Goal: Information Seeking & Learning: Learn about a topic

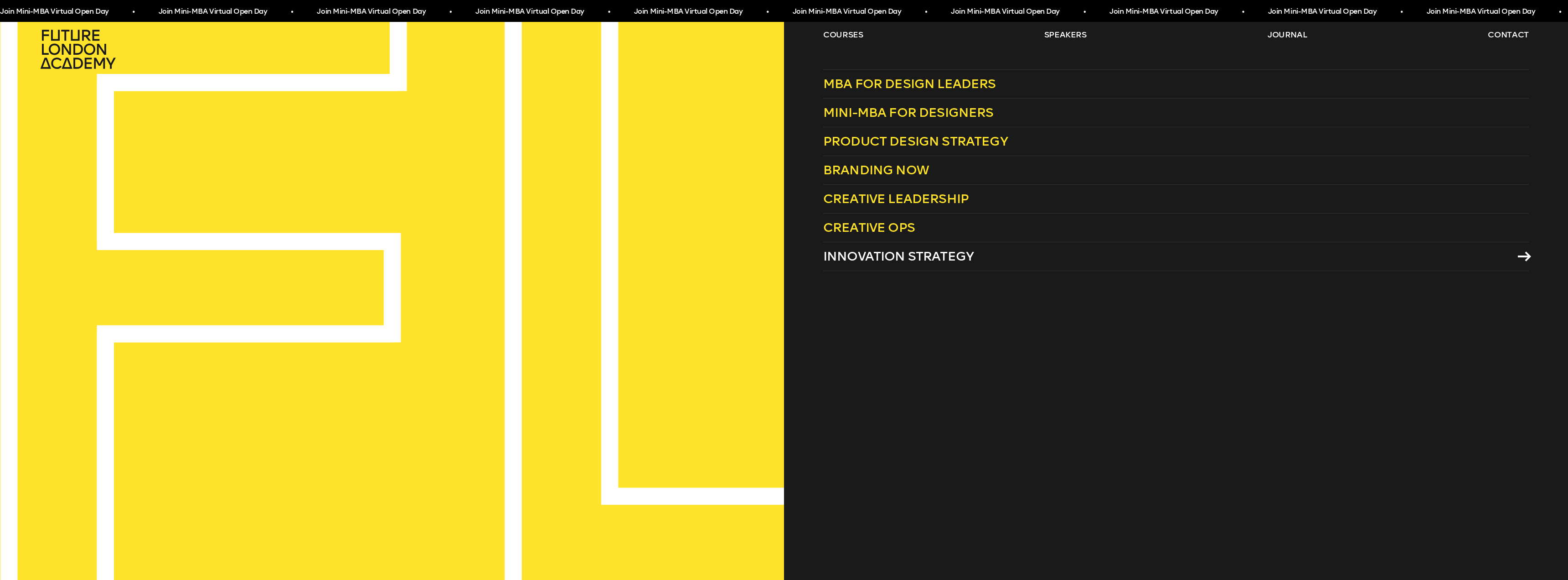
click at [862, 258] on span "Innovation Strategy" at bounding box center [899, 257] width 150 height 15
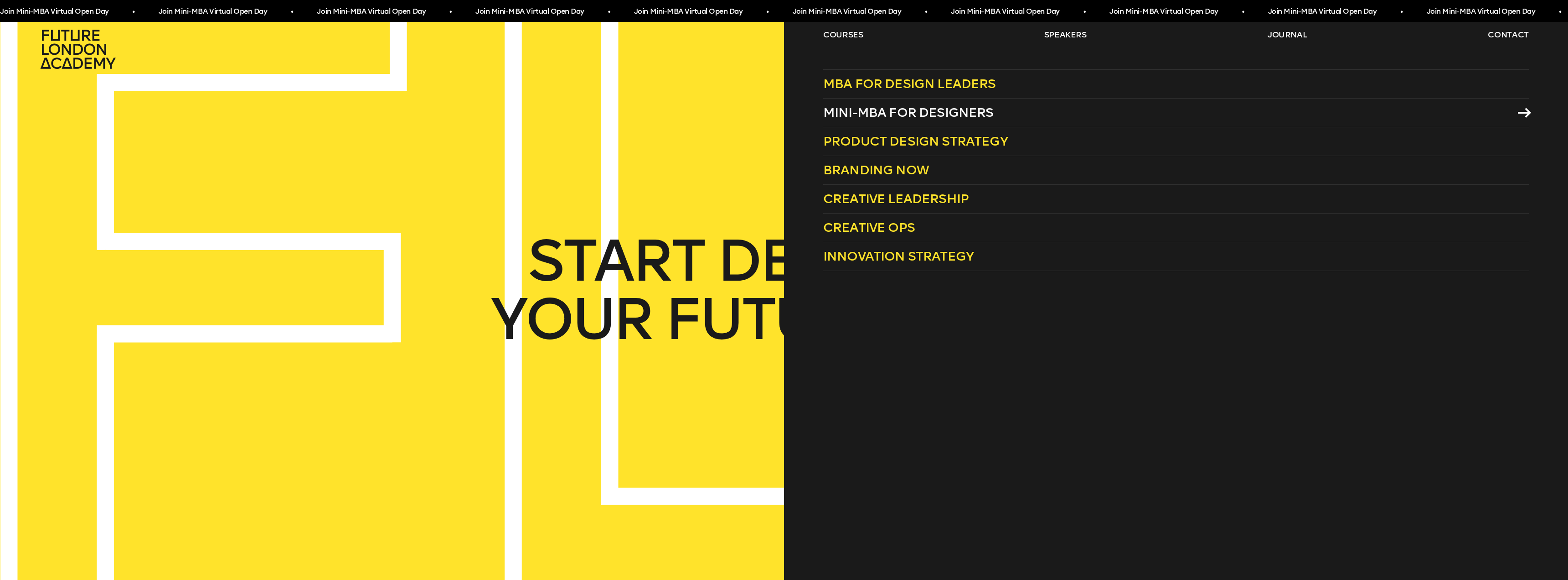
click at [902, 113] on span "Mini-MBA for Designers" at bounding box center [908, 113] width 171 height 15
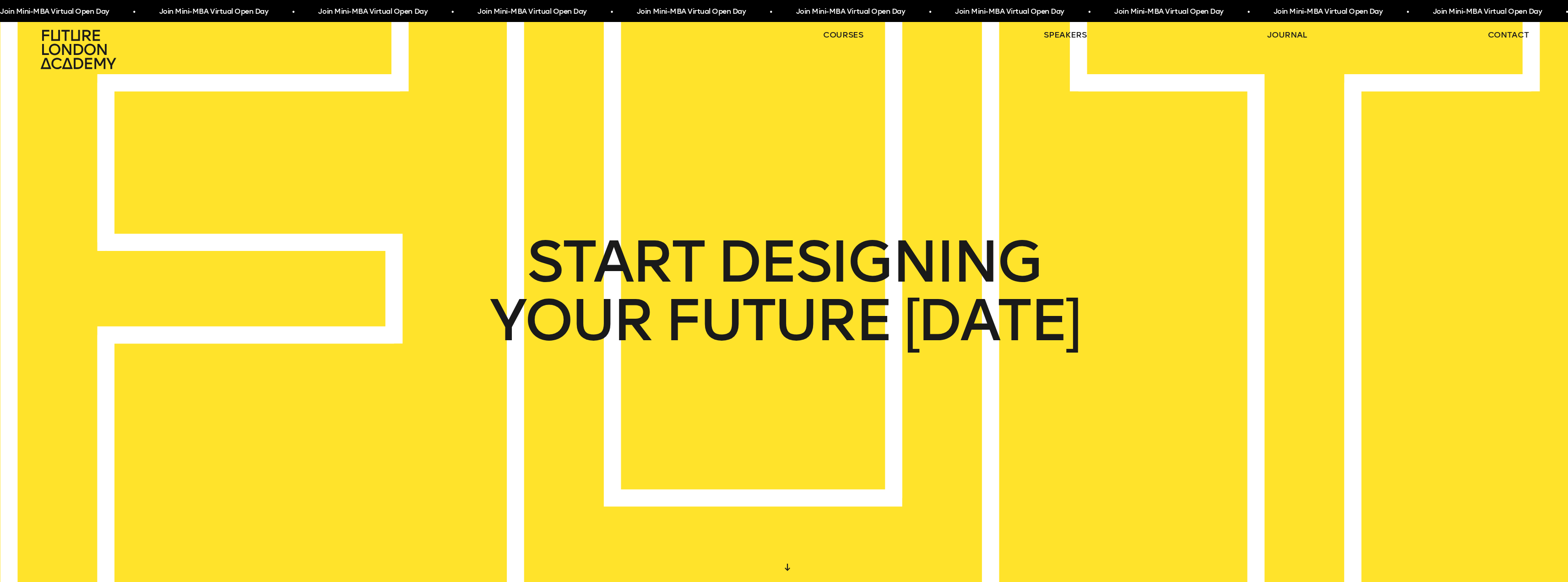
click at [840, 42] on ul "courses speakers journal contact" at bounding box center [1176, 49] width 706 height 41
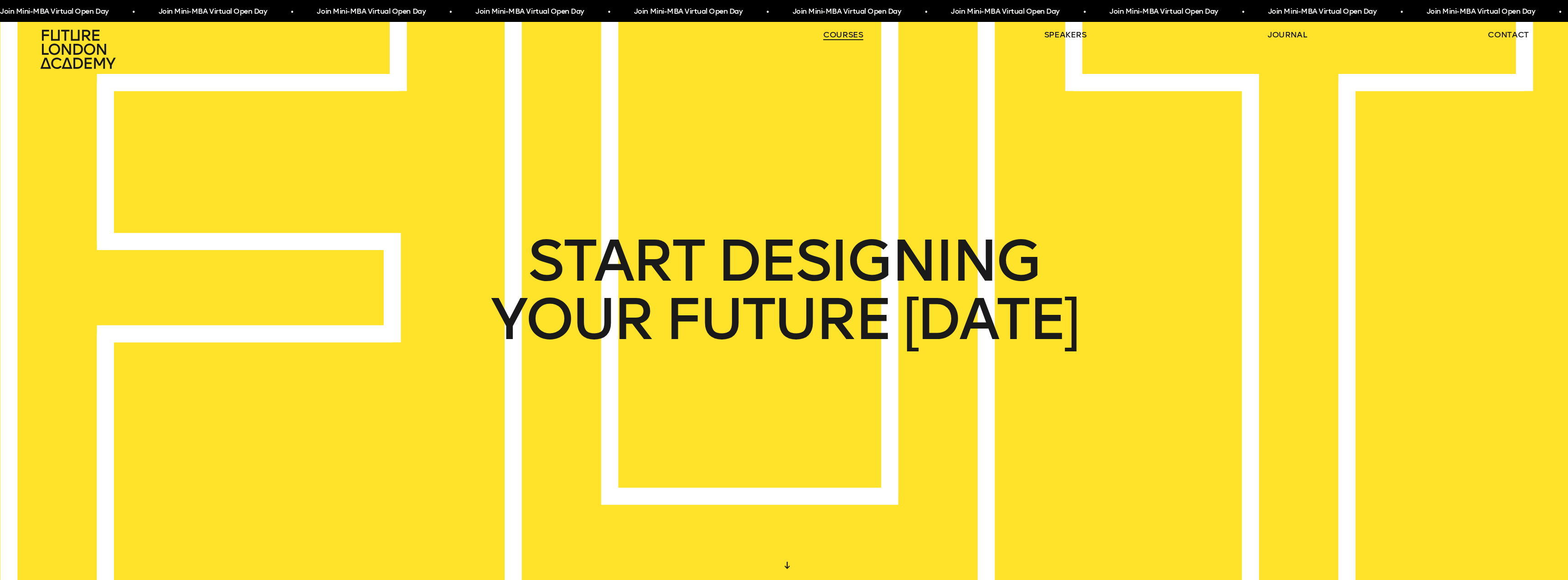
click at [834, 36] on link "courses" at bounding box center [844, 34] width 41 height 11
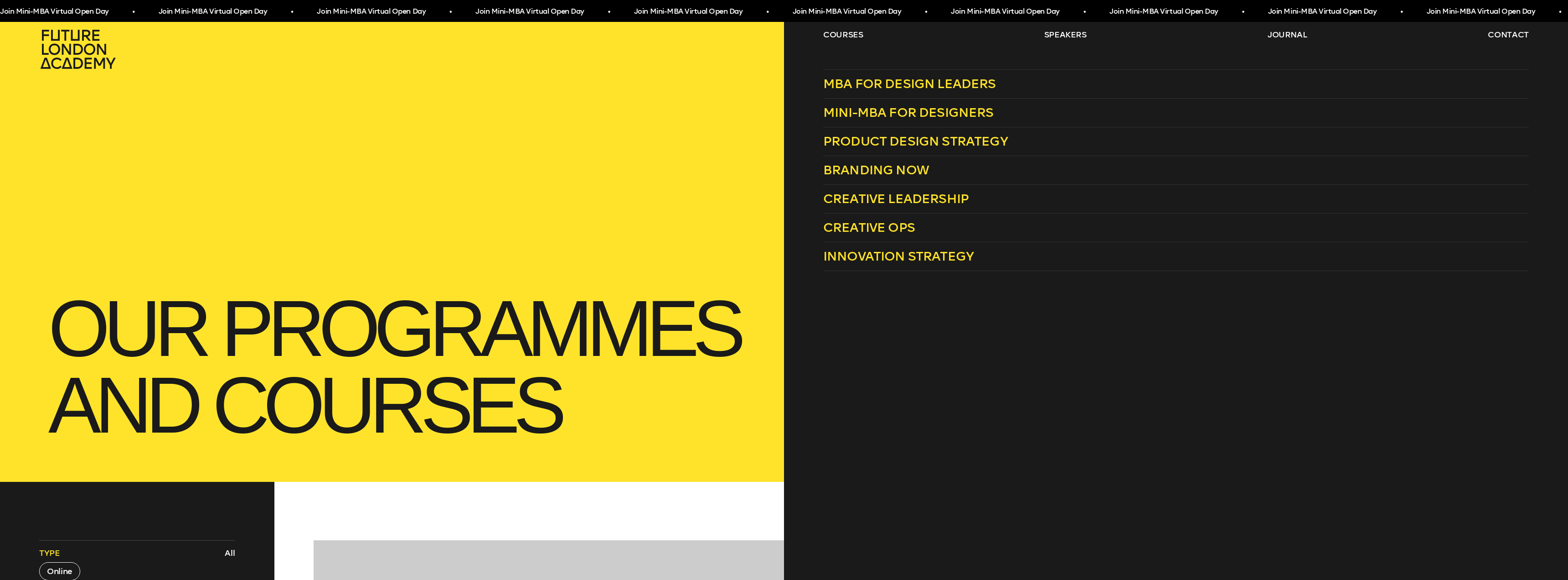
click at [808, 31] on div "courses speakers journal contact" at bounding box center [784, 49] width 1568 height 41
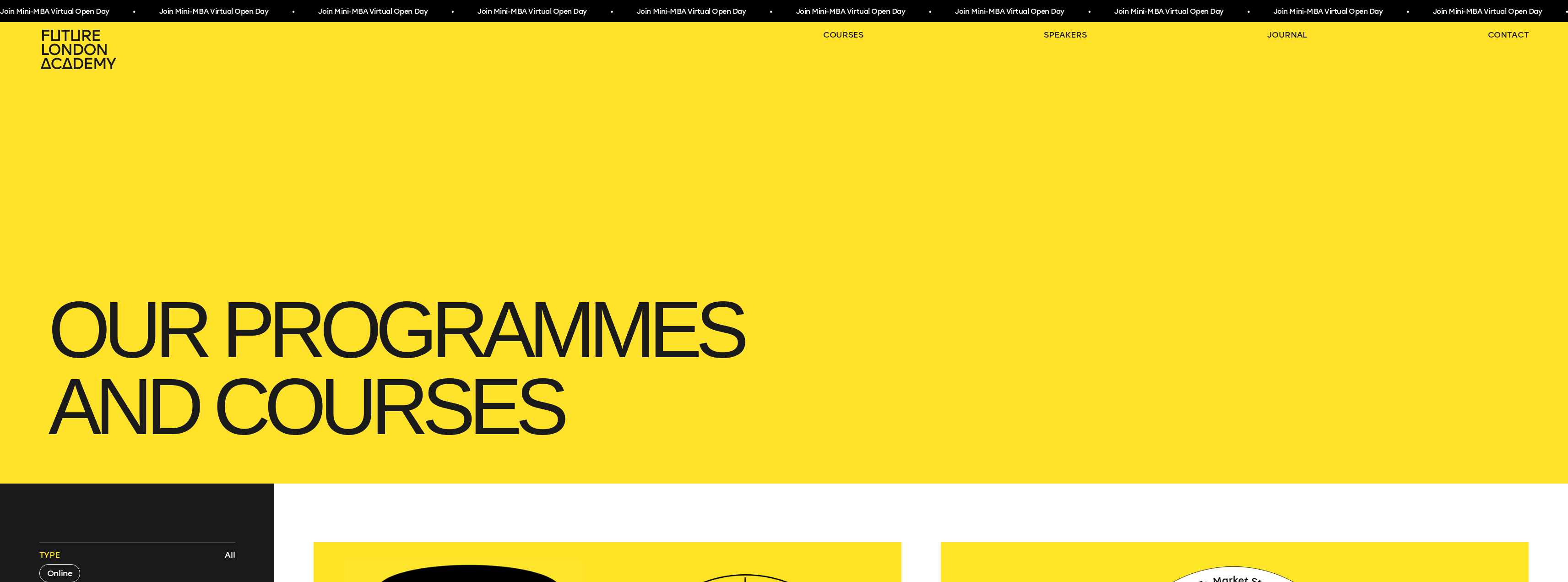
click at [262, 291] on h1 "our Programmes and courses" at bounding box center [784, 368] width 1490 height 172
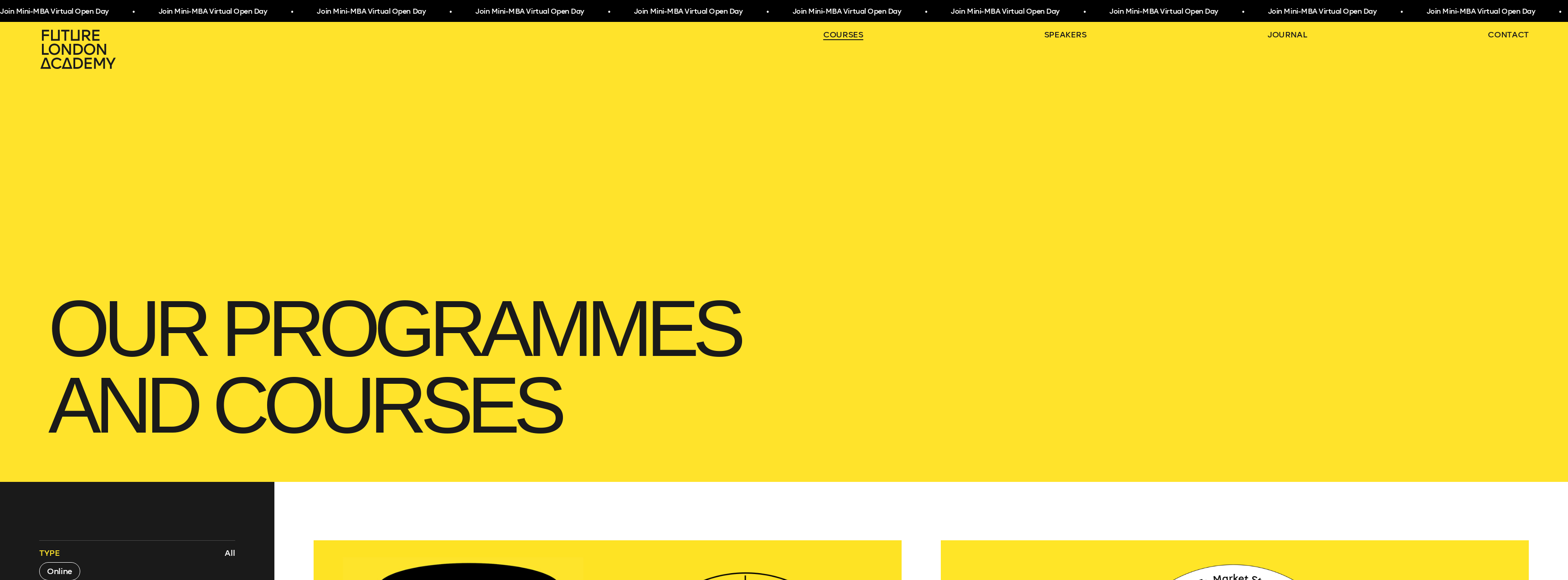
click at [844, 40] on link "courses" at bounding box center [844, 34] width 41 height 11
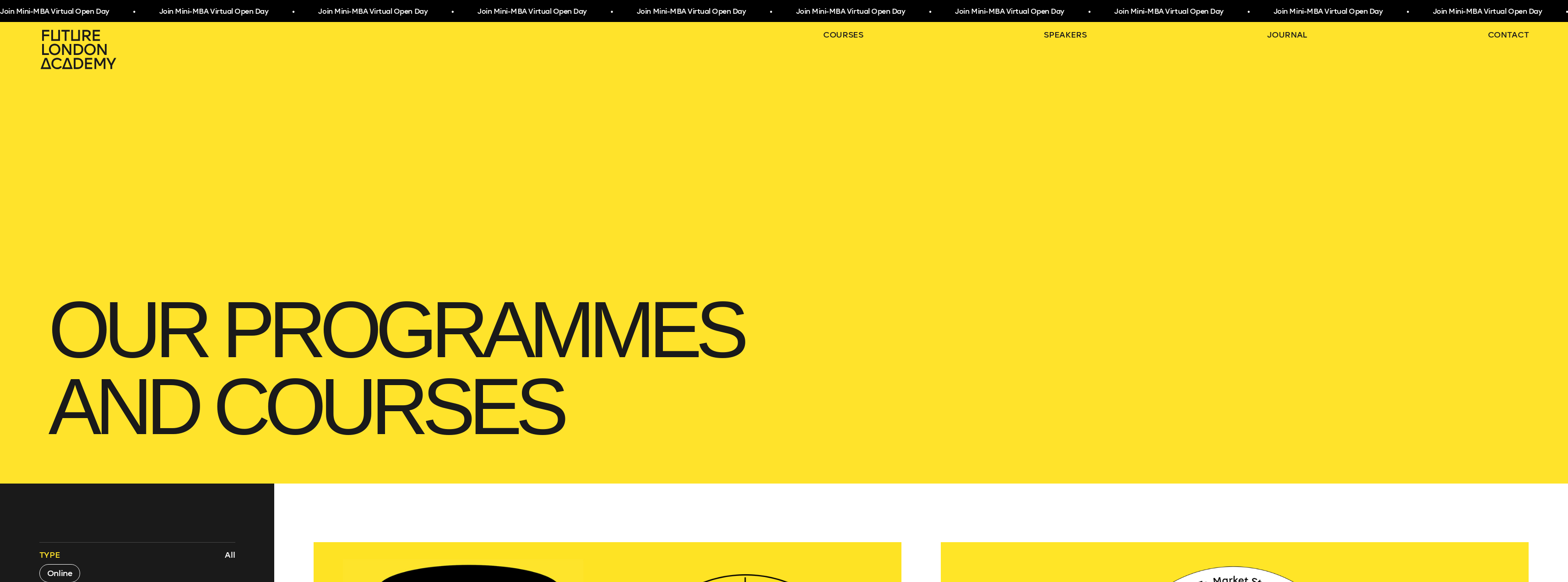
click at [88, 42] on icon at bounding box center [79, 49] width 80 height 41
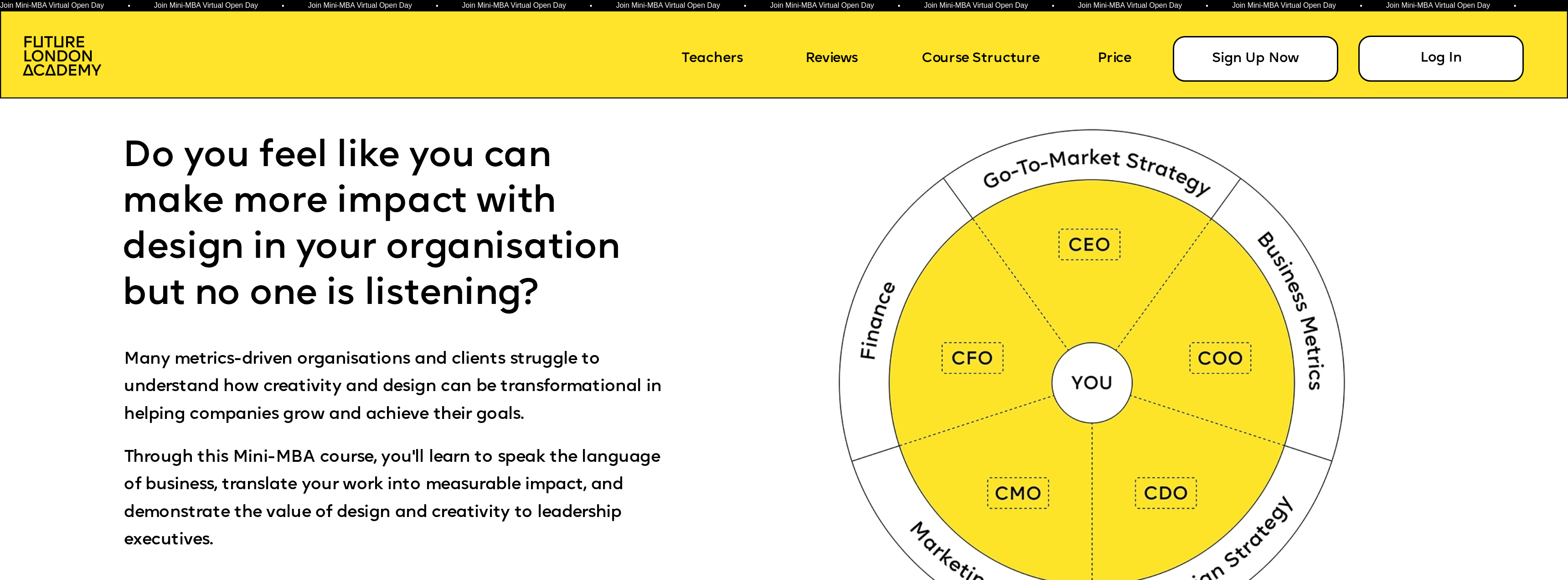
scroll to position [1095, 0]
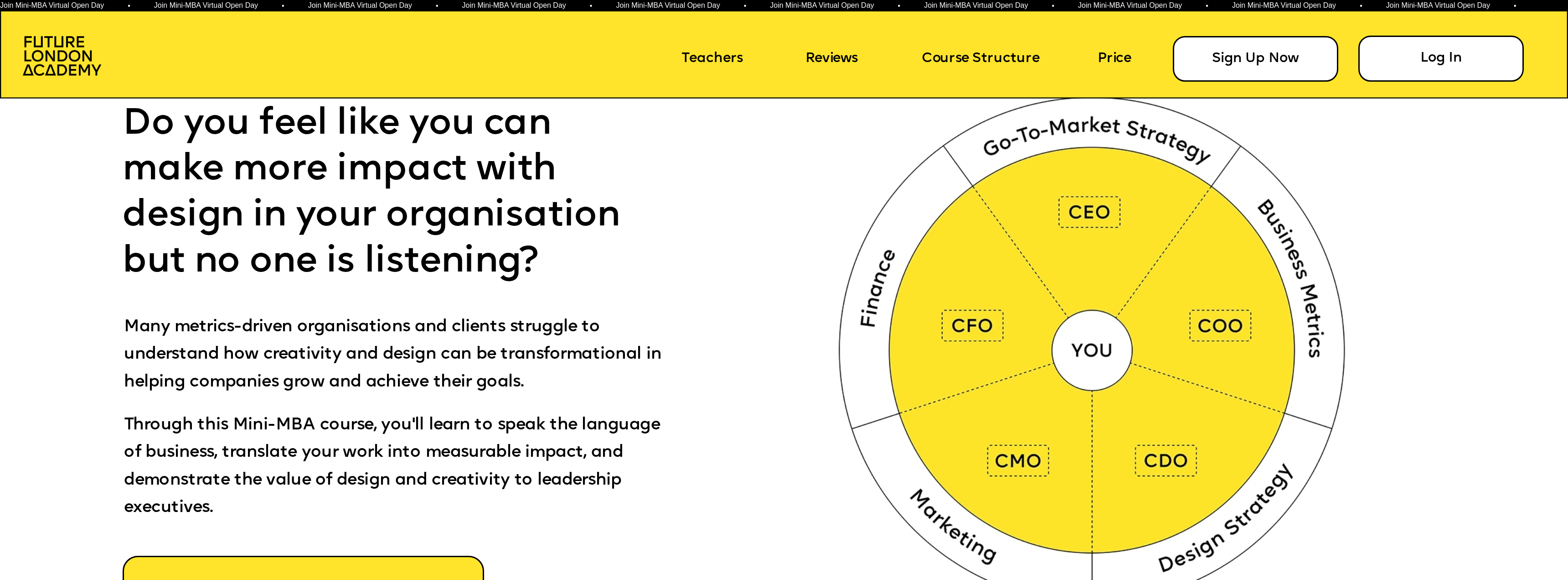
drag, startPoint x: 1100, startPoint y: 200, endPoint x: 1072, endPoint y: 222, distance: 35.6
click at [1100, 201] on img at bounding box center [1095, 346] width 583 height 587
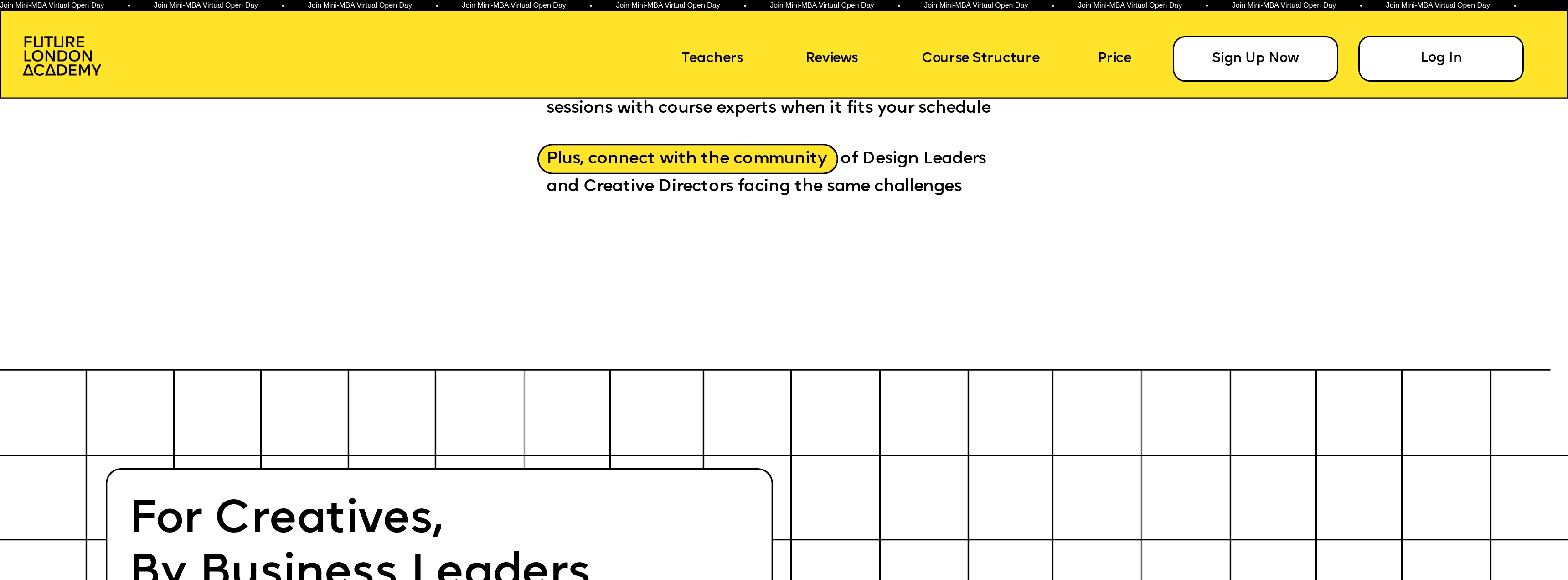
scroll to position [2875, 0]
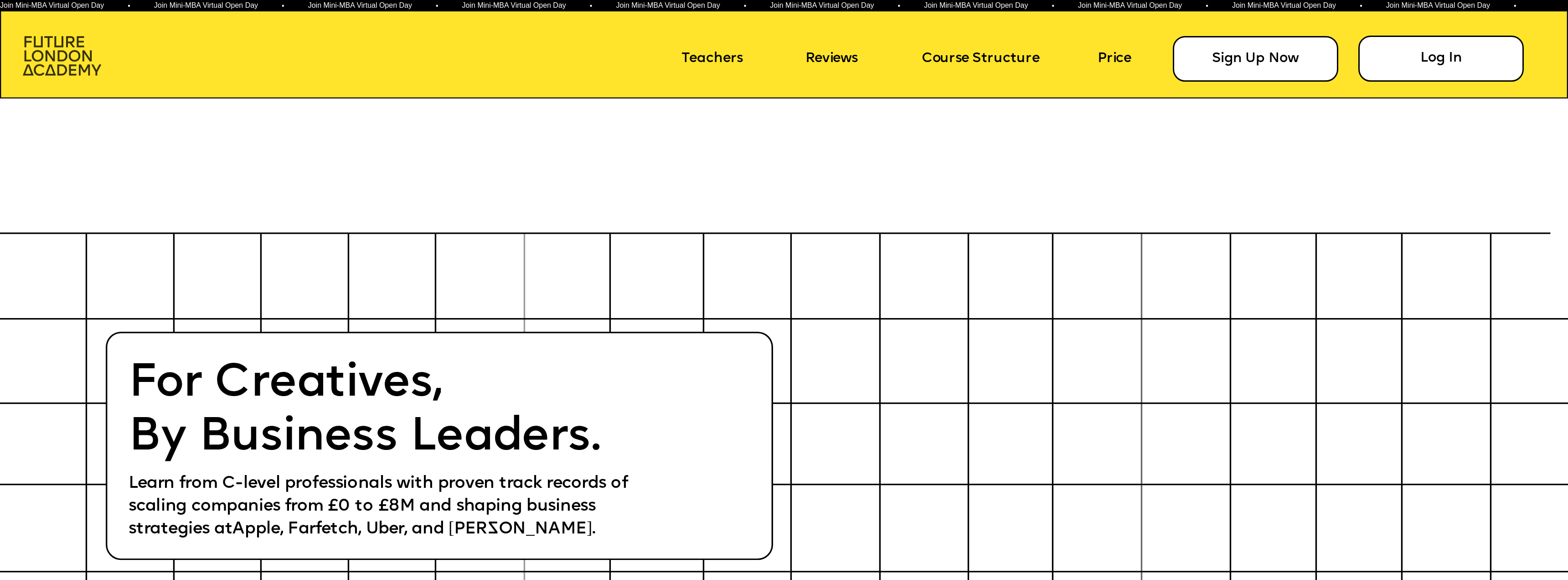
click at [60, 44] on img at bounding box center [62, 55] width 78 height 40
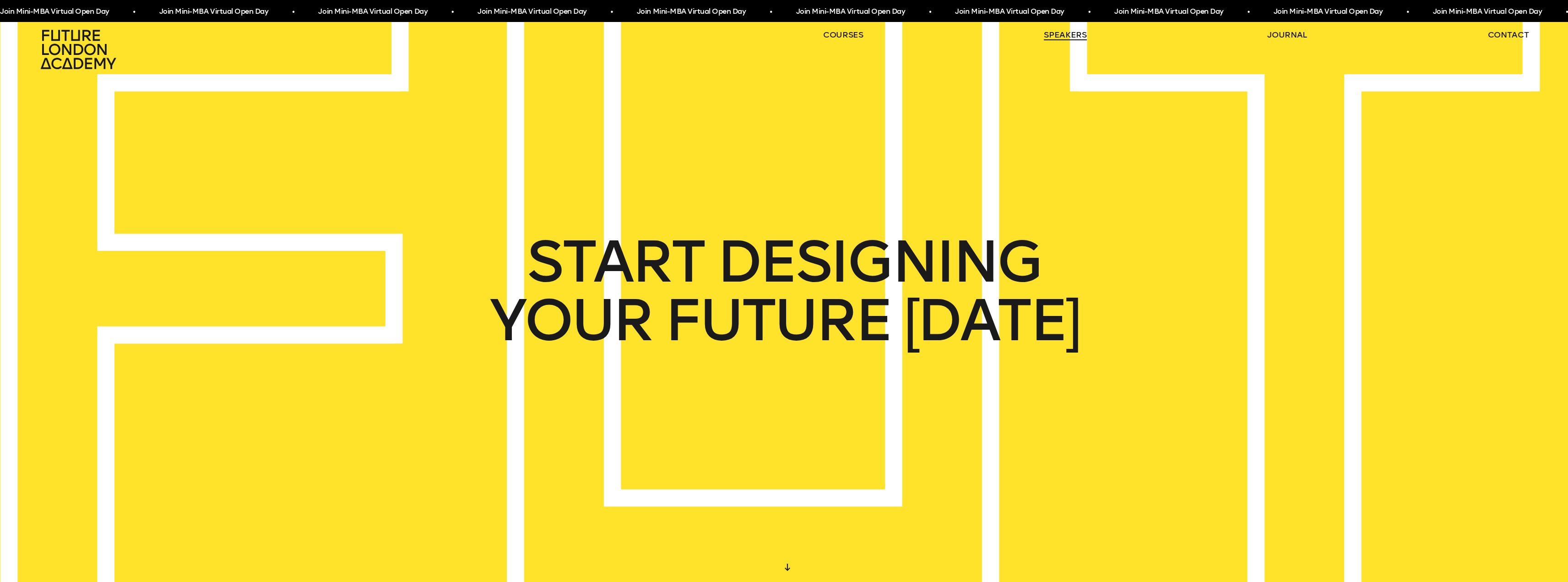
click at [1074, 38] on link "speakers" at bounding box center [1065, 34] width 43 height 11
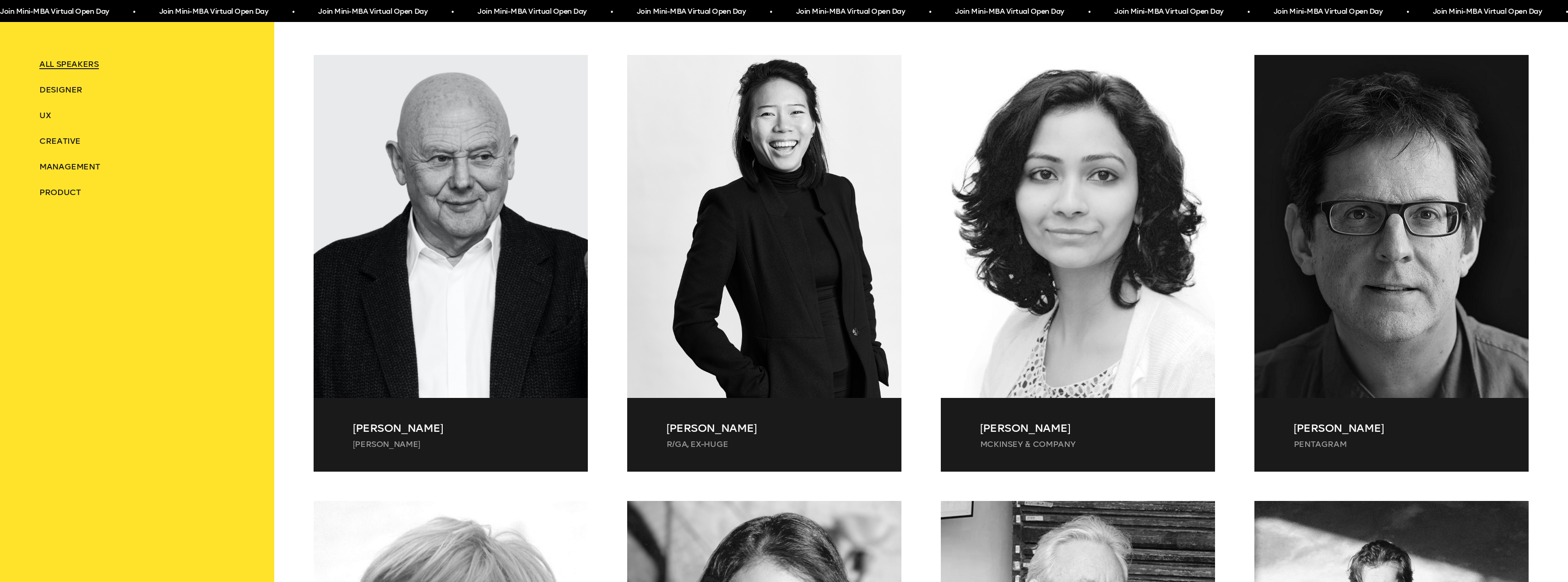
scroll to position [549, 0]
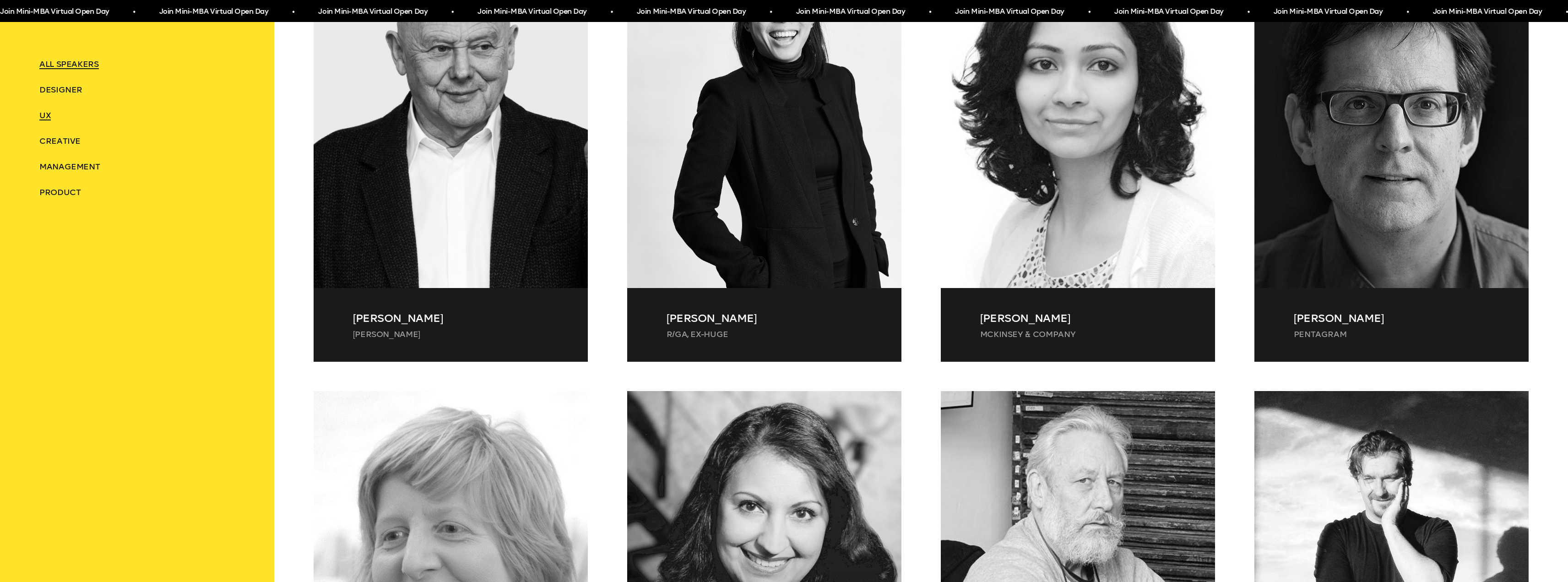
click at [43, 111] on span "UX" at bounding box center [46, 115] width 12 height 10
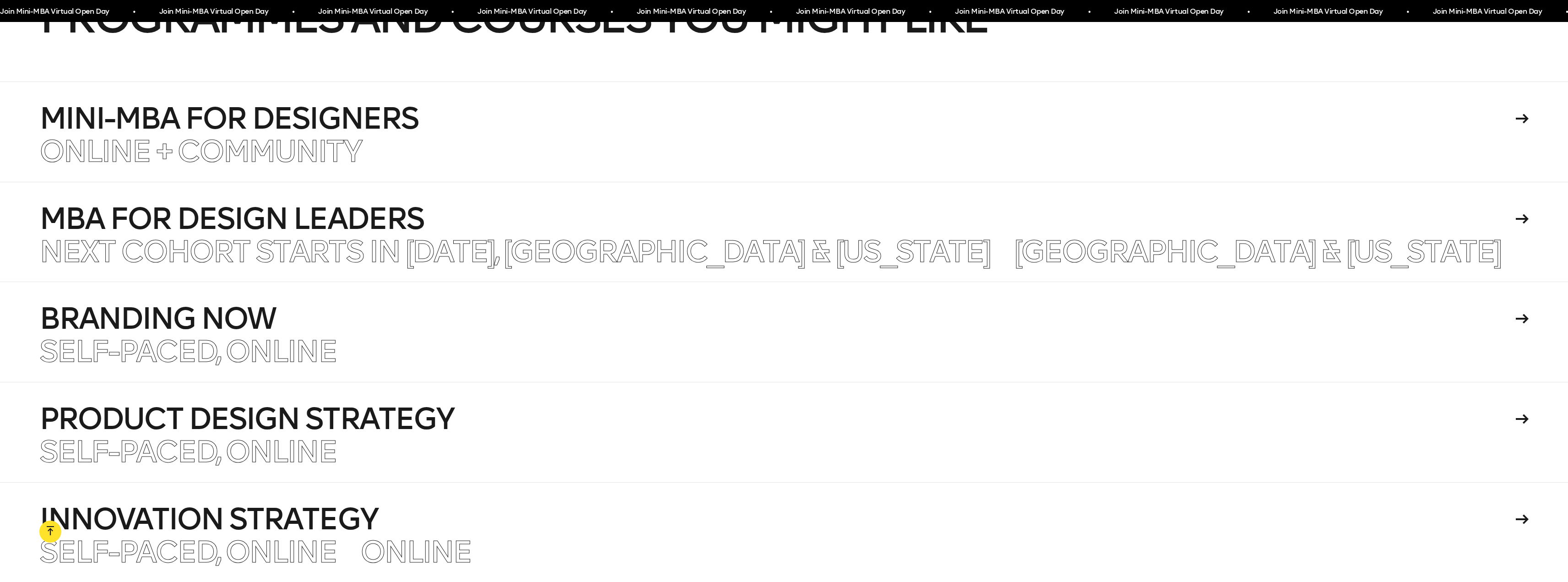
scroll to position [2313, 0]
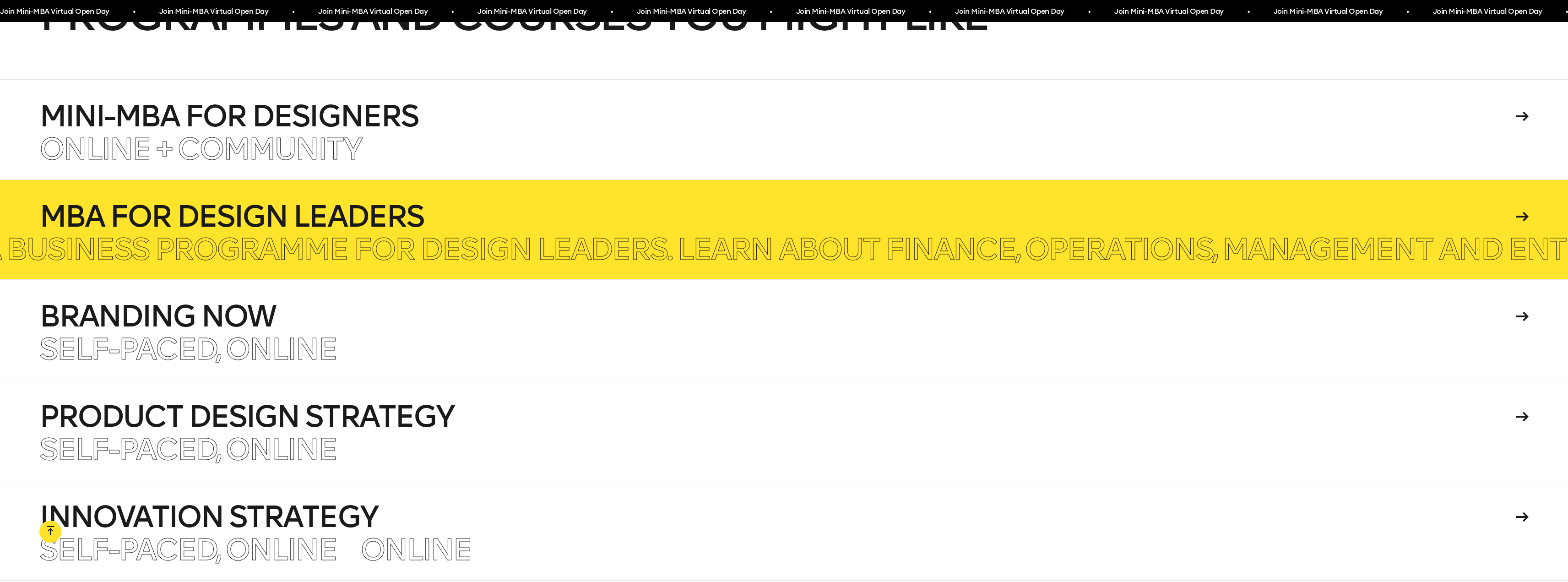
click at [263, 220] on h4 "MBA for Design Leaders" at bounding box center [777, 217] width 1474 height 29
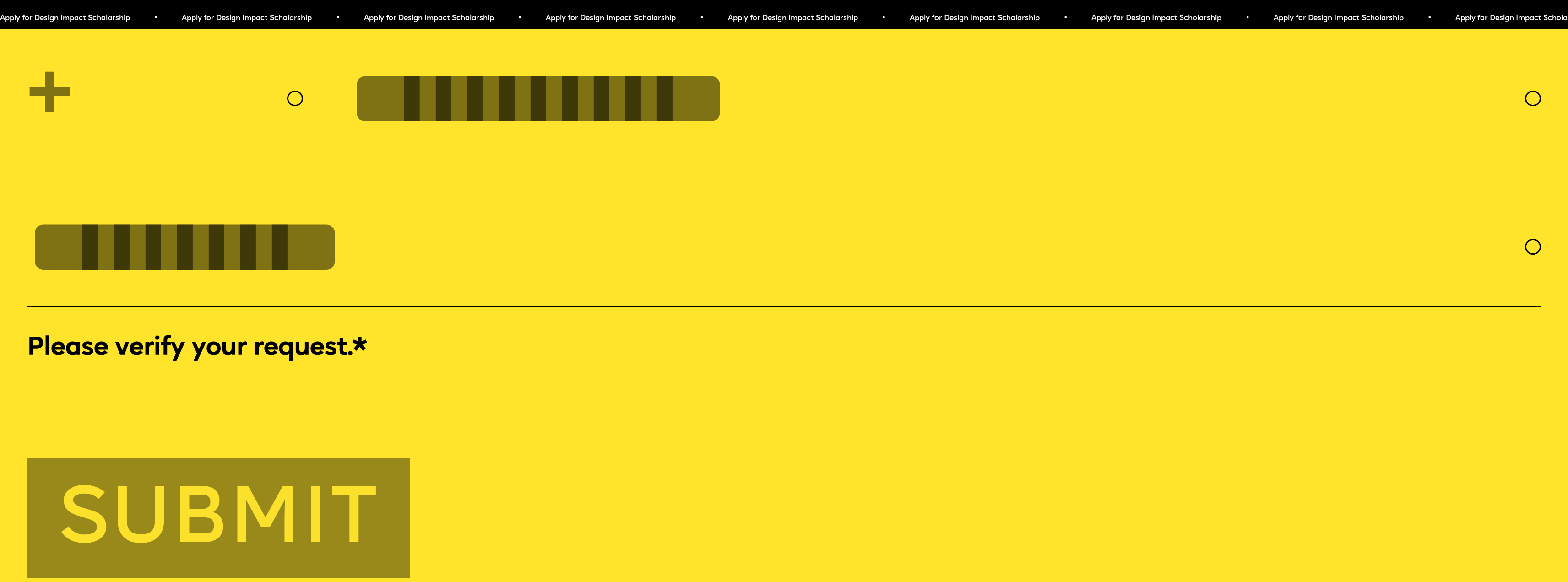
scroll to position [7783, 0]
